Goal: Transaction & Acquisition: Purchase product/service

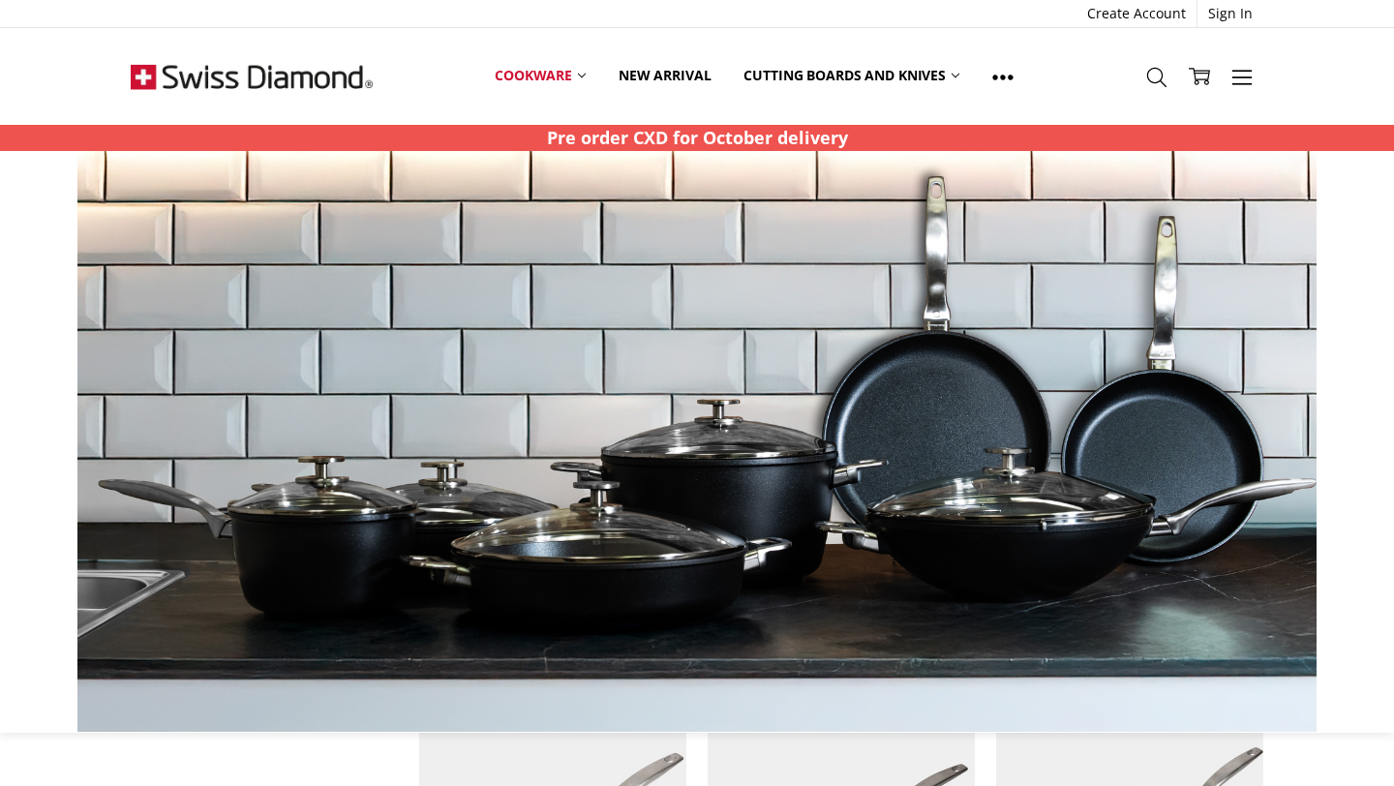
scroll to position [1084, 0]
click at [1389, 246] on div at bounding box center [697, 441] width 1394 height 581
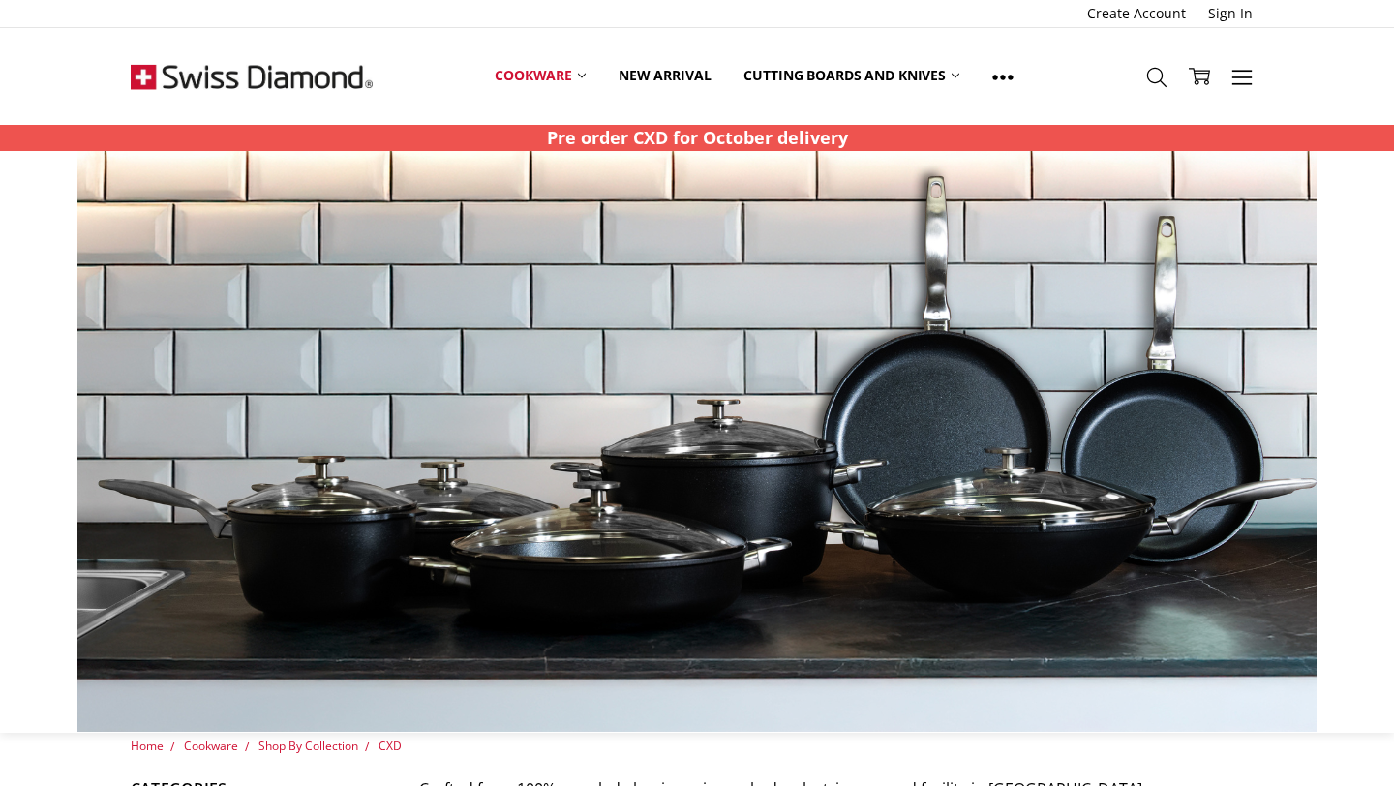
scroll to position [0, 0]
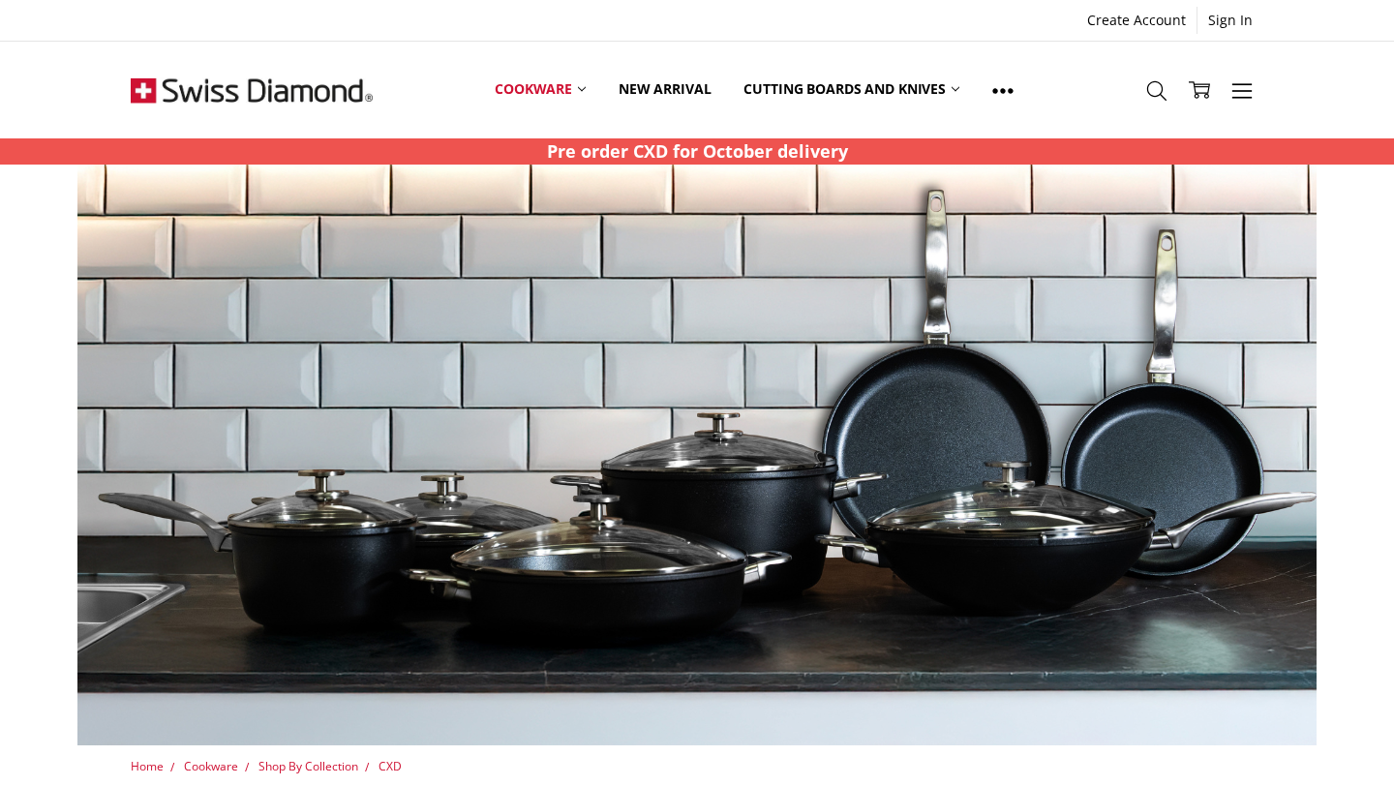
click at [568, 233] on img at bounding box center [630, 455] width 1239 height 581
click at [648, 560] on img at bounding box center [630, 455] width 1239 height 581
click at [397, 765] on span "CXD" at bounding box center [389, 766] width 23 height 16
click at [348, 770] on span "Shop By Collection" at bounding box center [308, 766] width 100 height 16
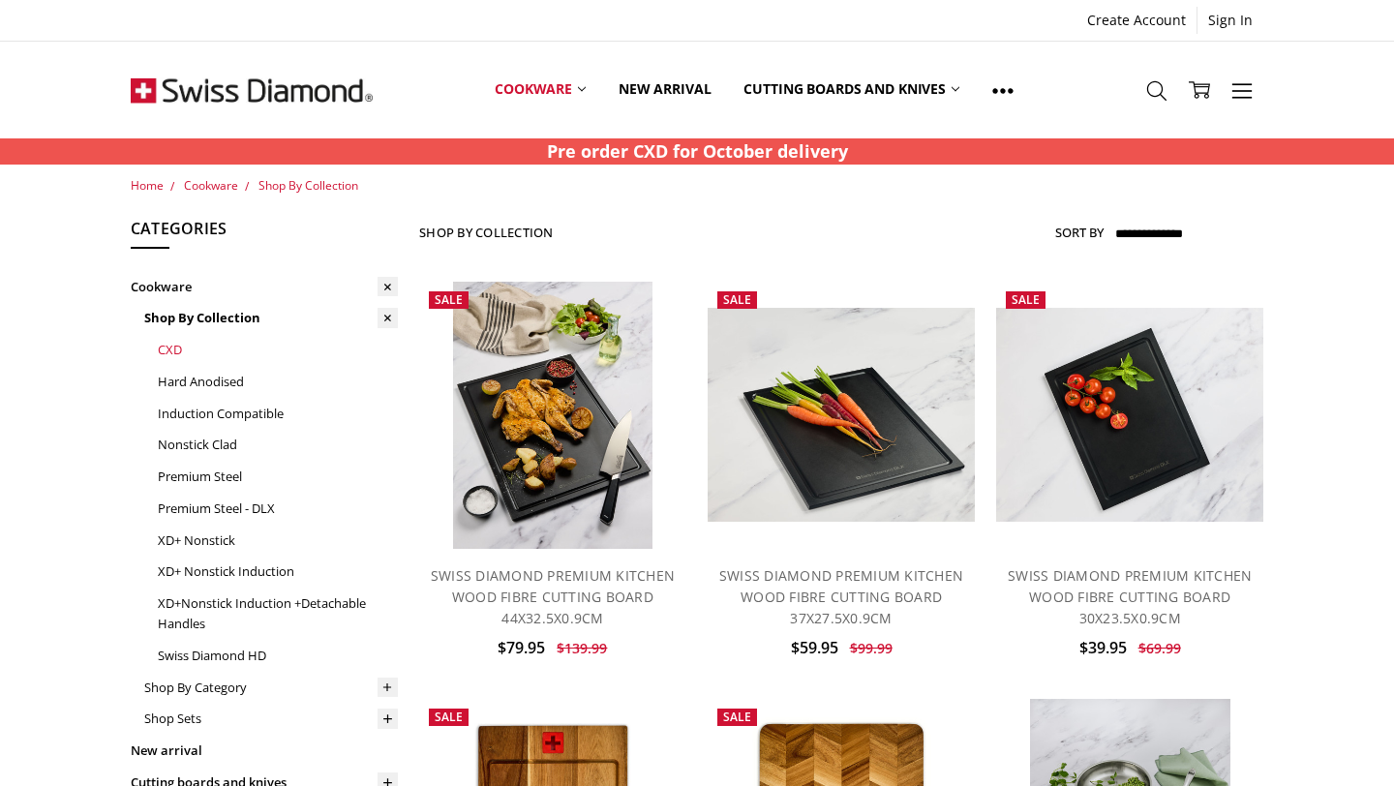
click at [176, 351] on link "CXD" at bounding box center [278, 350] width 240 height 32
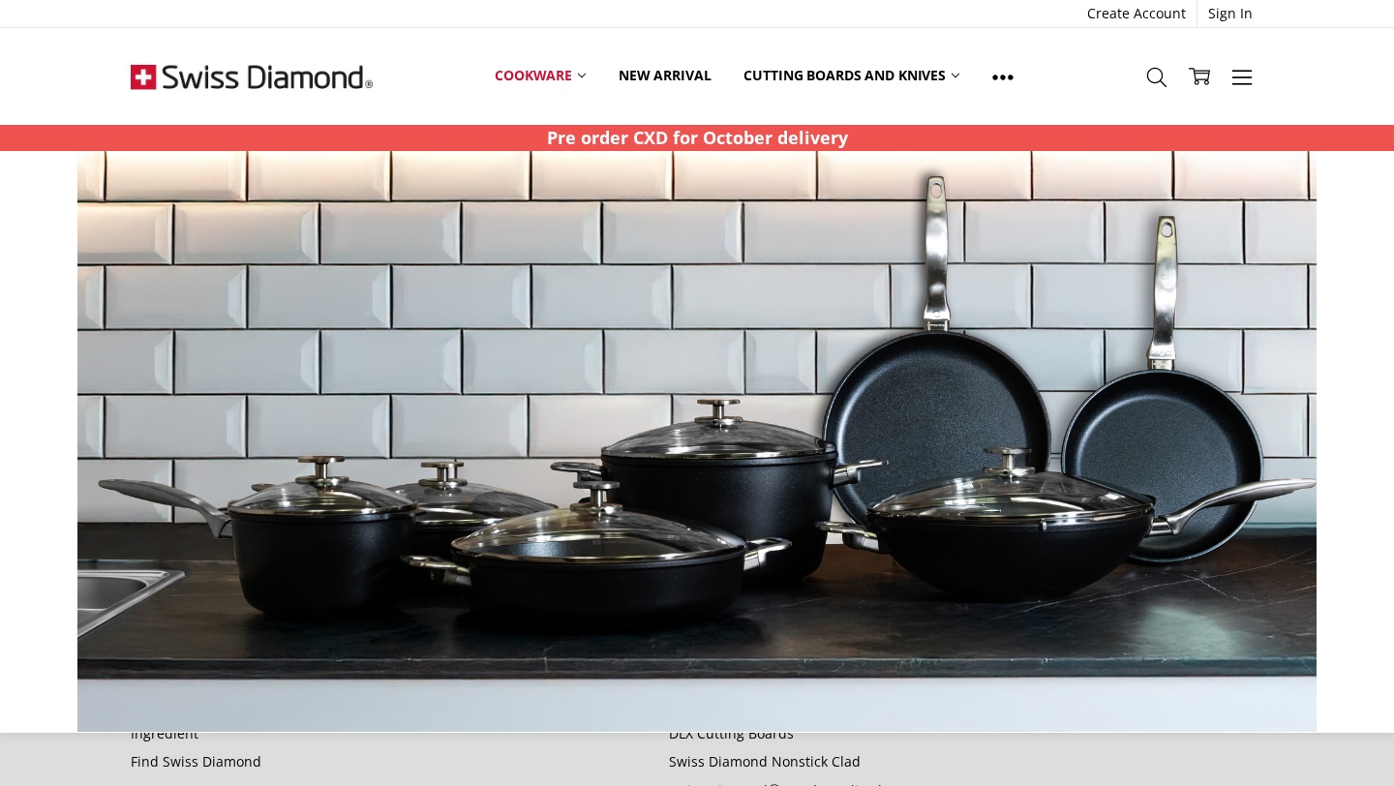
scroll to position [2207, 0]
click at [1291, 527] on div at bounding box center [697, 441] width 1373 height 581
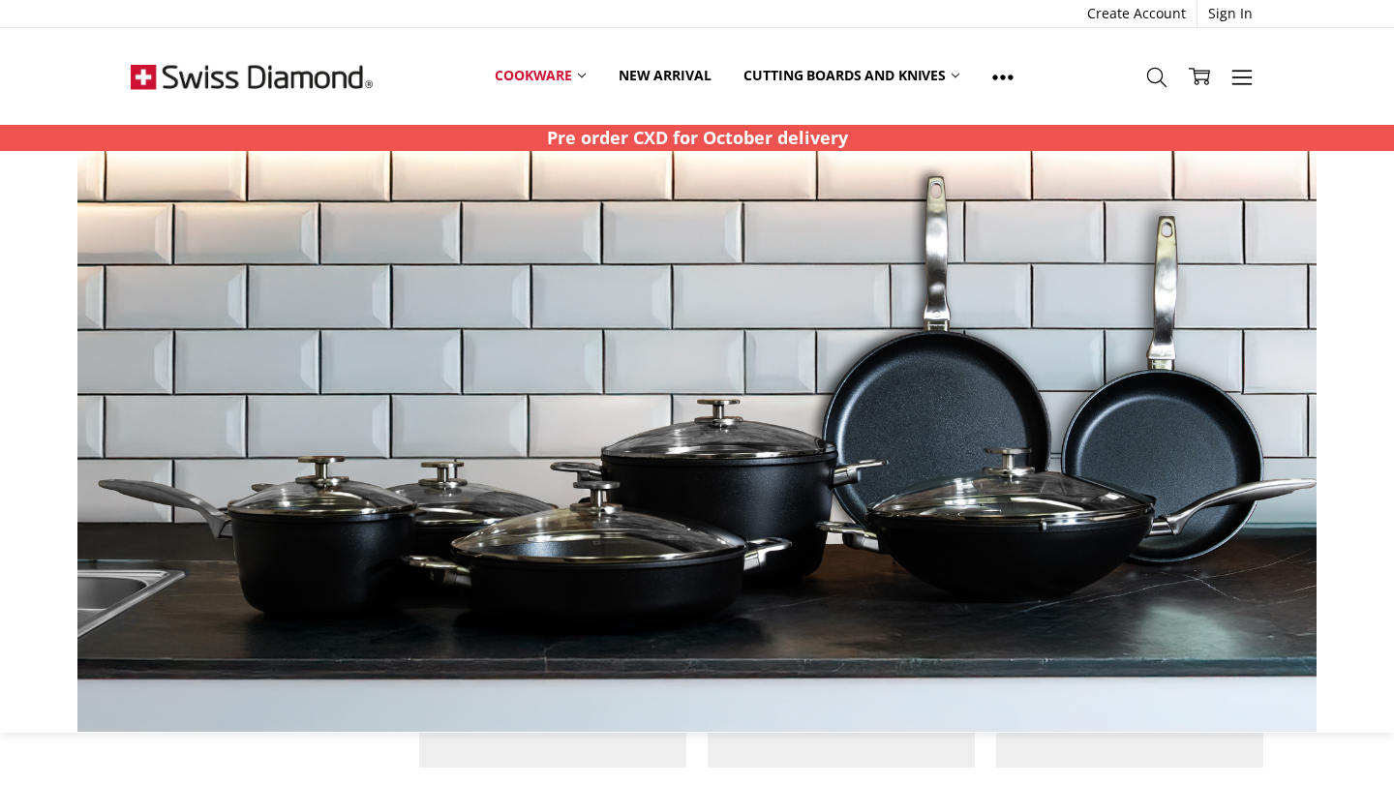
scroll to position [2478, 0]
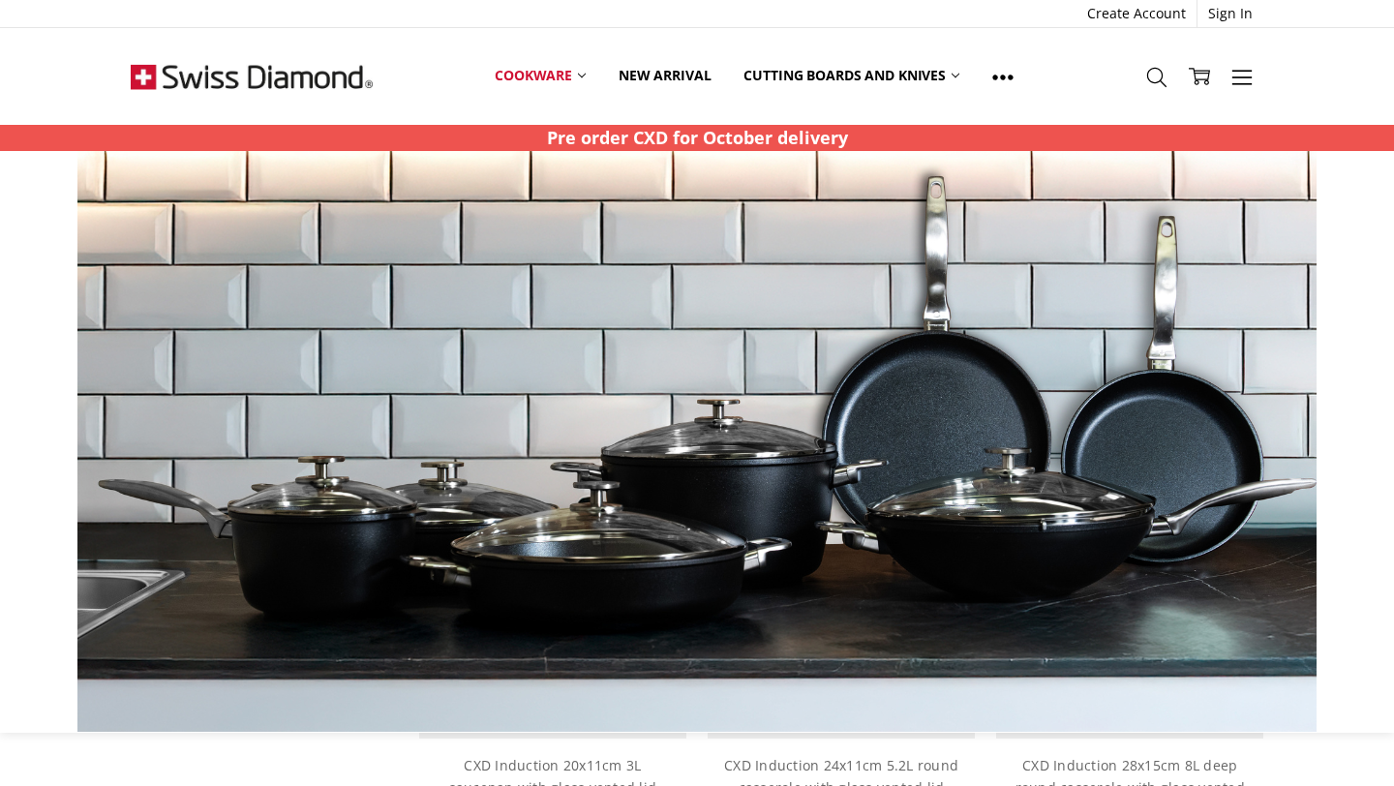
click at [587, 743] on div "CXD Induction 20x11cm 3L saucepan with glass vented lid $349.95 $699.95 MSRP:" at bounding box center [552, 791] width 267 height 106
click at [587, 733] on img at bounding box center [552, 605] width 267 height 267
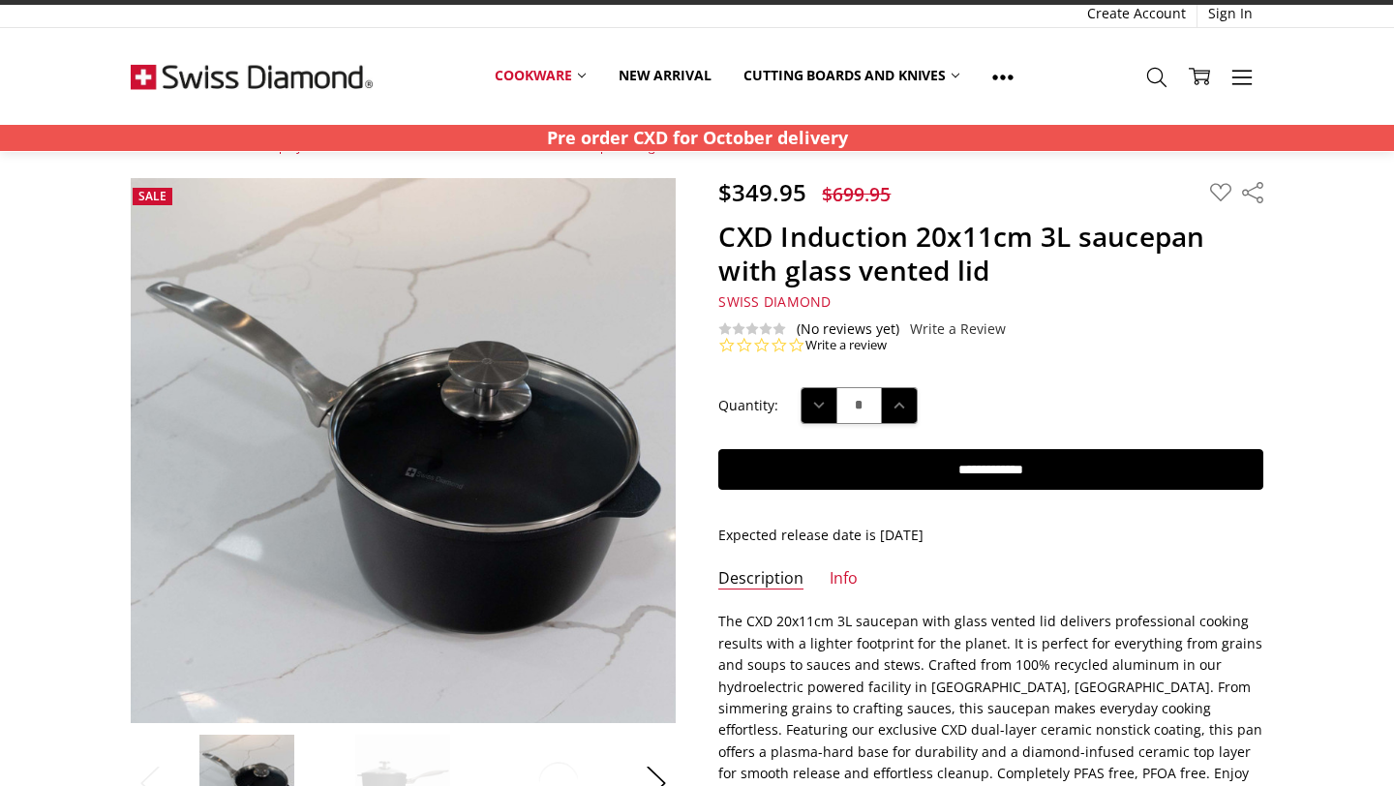
scroll to position [116, 0]
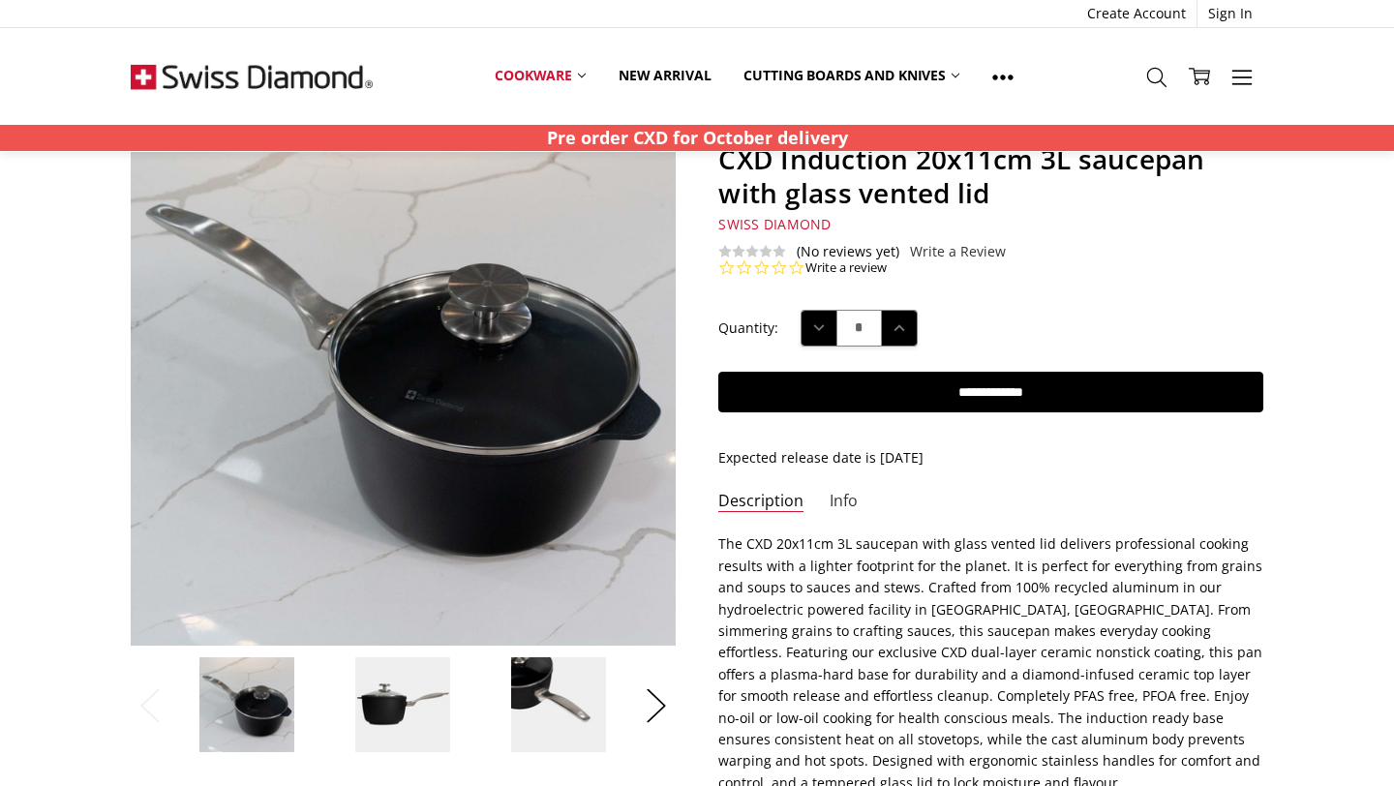
click at [836, 497] on link "Info" at bounding box center [843, 502] width 28 height 22
